Goal: Task Accomplishment & Management: Use online tool/utility

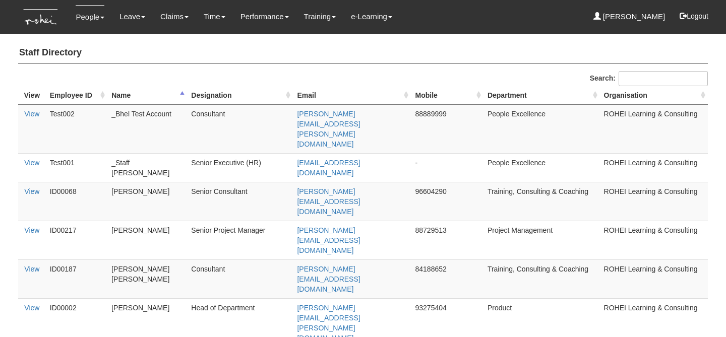
select select "50"
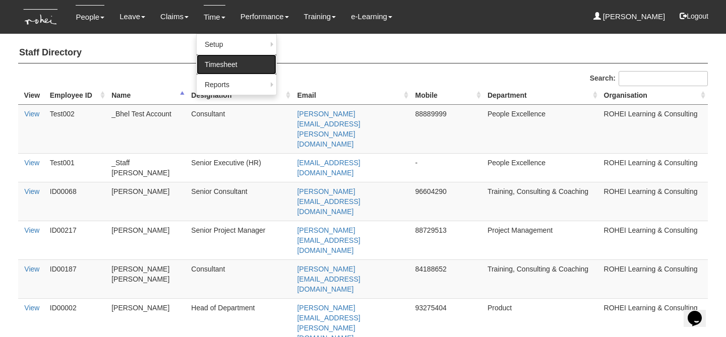
click at [219, 64] on link "Timesheet" at bounding box center [237, 64] width 80 height 20
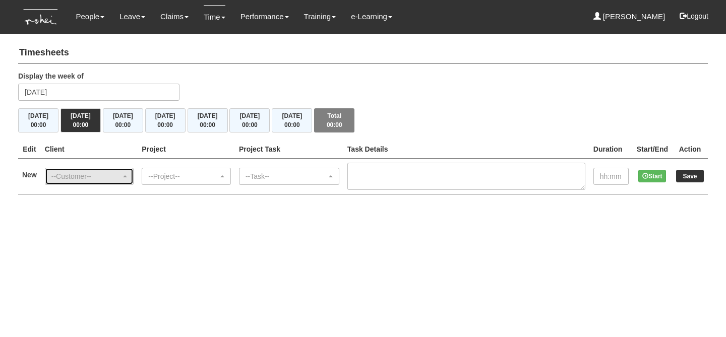
click at [85, 178] on div "--Customer--" at bounding box center [86, 176] width 70 height 10
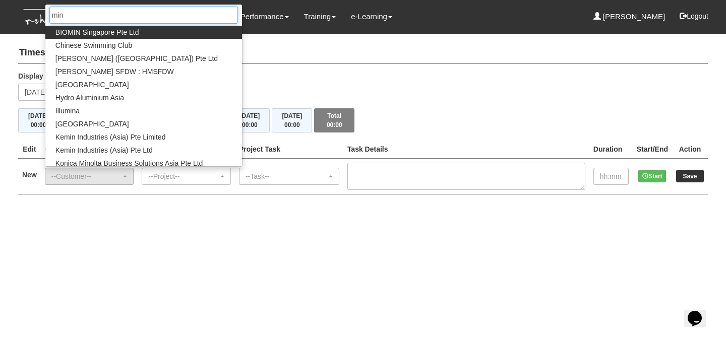
type input "mind"
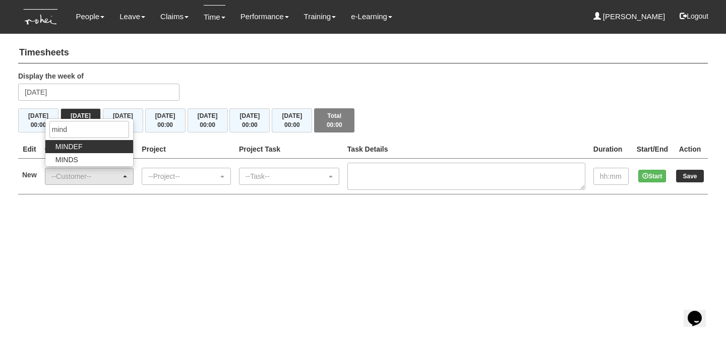
click at [90, 146] on link "MINDEF" at bounding box center [89, 146] width 88 height 13
select select "451"
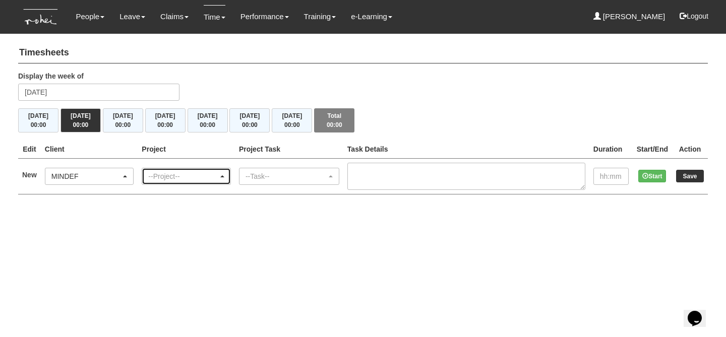
click at [207, 171] on div "--Project--" at bounding box center [183, 176] width 70 height 10
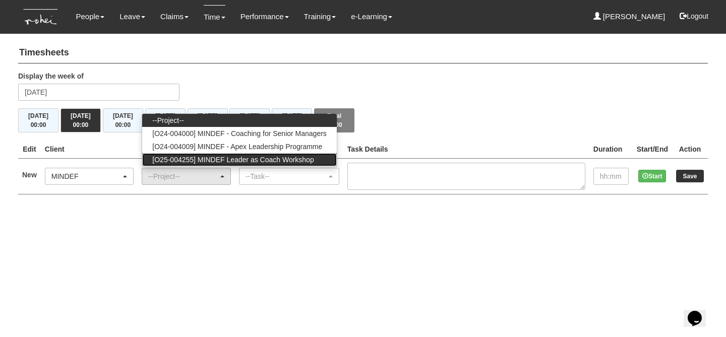
click at [237, 158] on span "[O25-004255] MINDEF Leader as Coach Workshop" at bounding box center [232, 160] width 161 height 10
select select "2875"
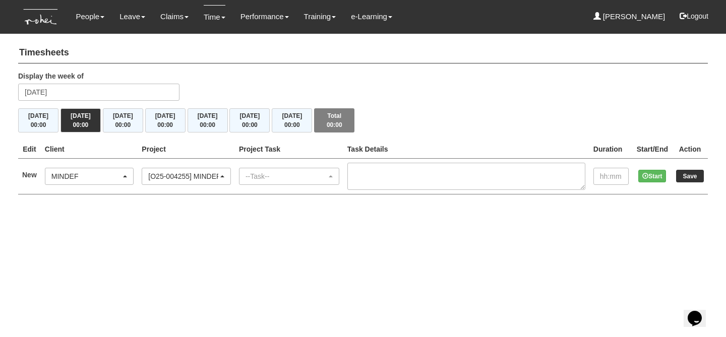
click at [319, 215] on html "Toggle navigation People Personal Information Staff Directory Leave Apply for L…" at bounding box center [363, 107] width 726 height 215
